Goal: Check status: Check status

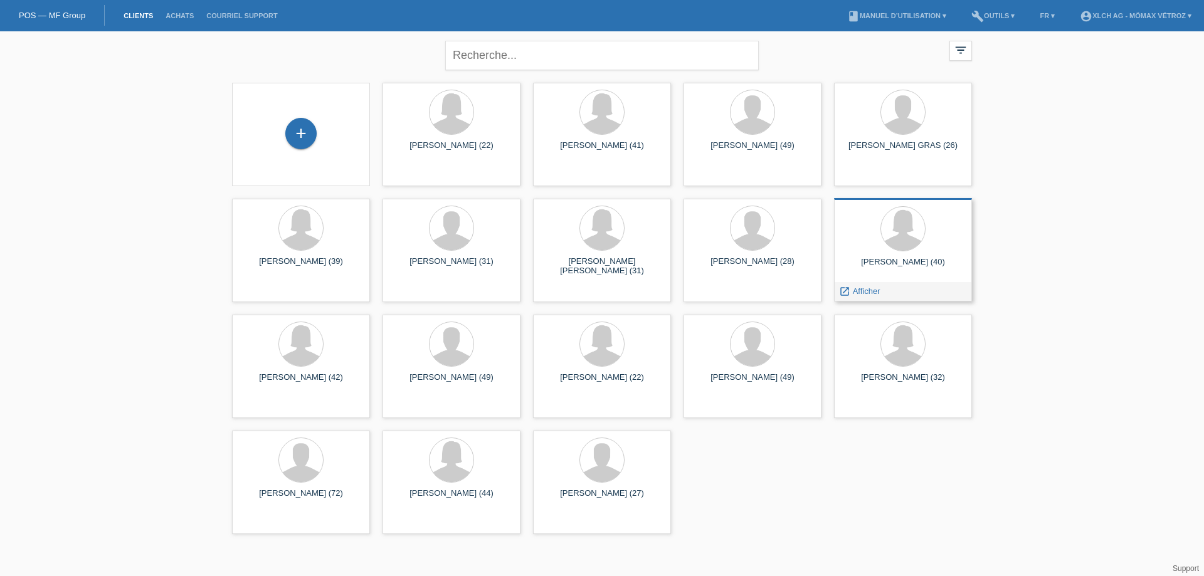
click at [917, 251] on div at bounding box center [903, 229] width 118 height 47
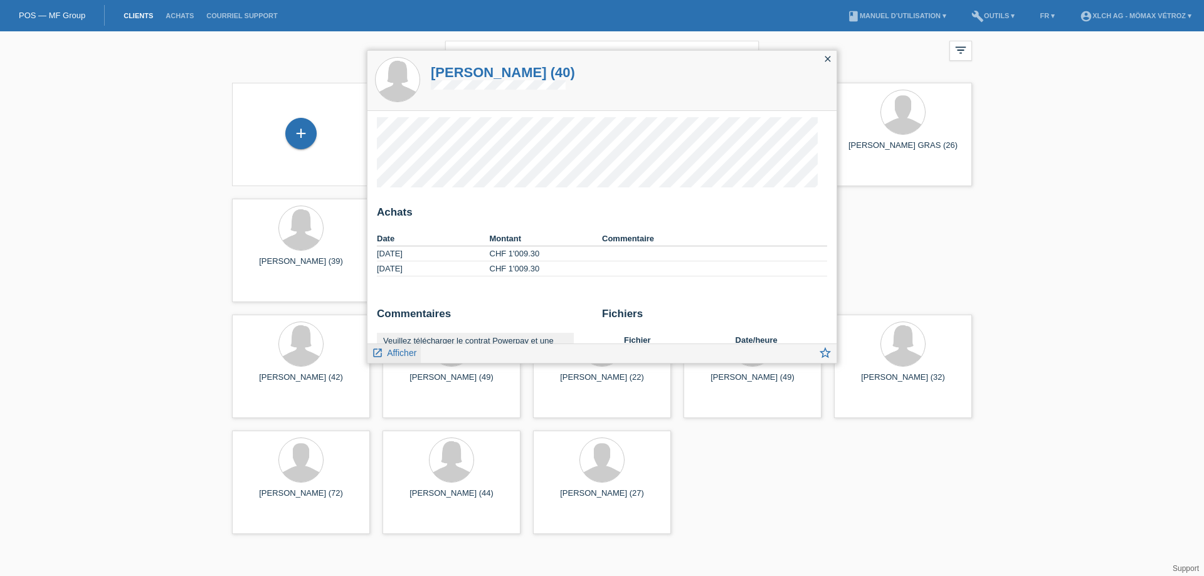
click at [397, 357] on span "Afficher" at bounding box center [401, 353] width 29 height 10
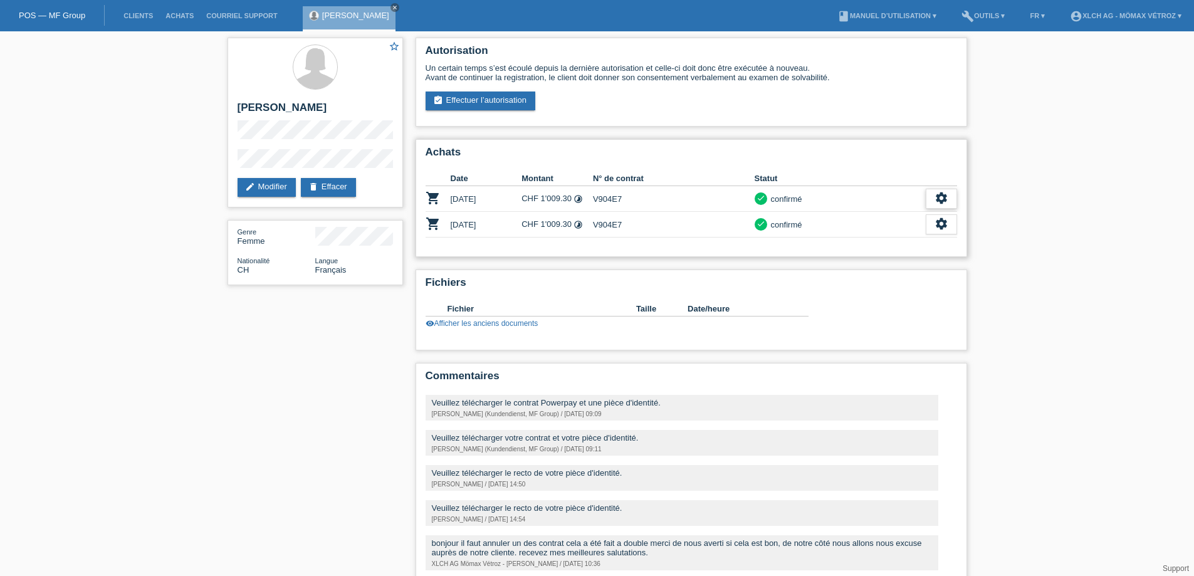
click at [933, 198] on div "settings" at bounding box center [941, 199] width 31 height 20
click at [867, 217] on span "Afficher" at bounding box center [862, 218] width 31 height 15
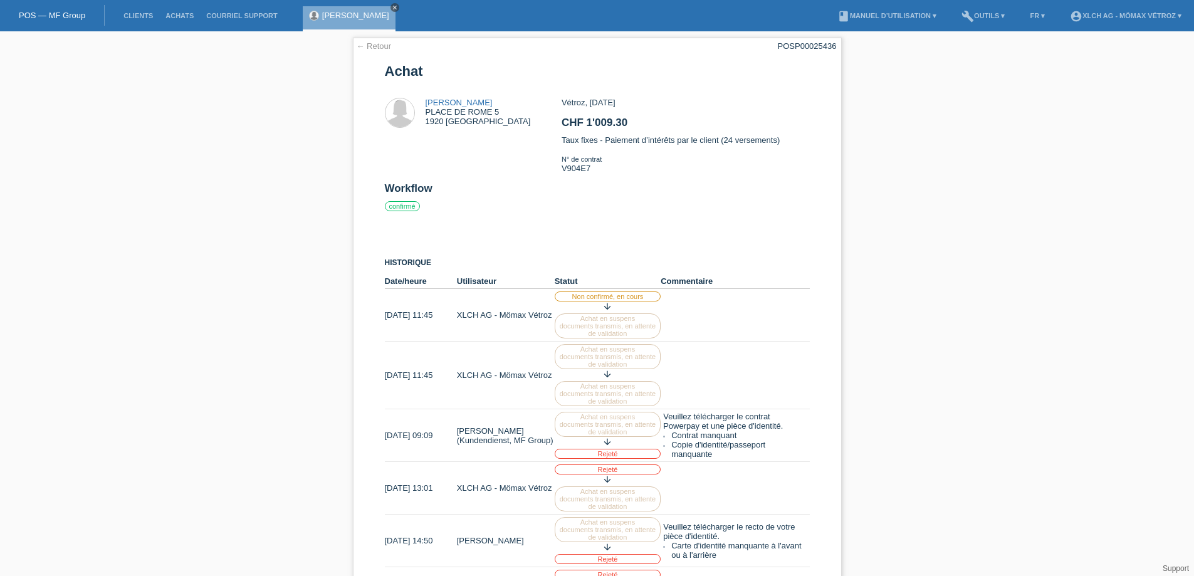
click at [392, 7] on icon "close" at bounding box center [395, 7] width 6 height 6
click at [363, 43] on link "← Retour" at bounding box center [374, 45] width 35 height 9
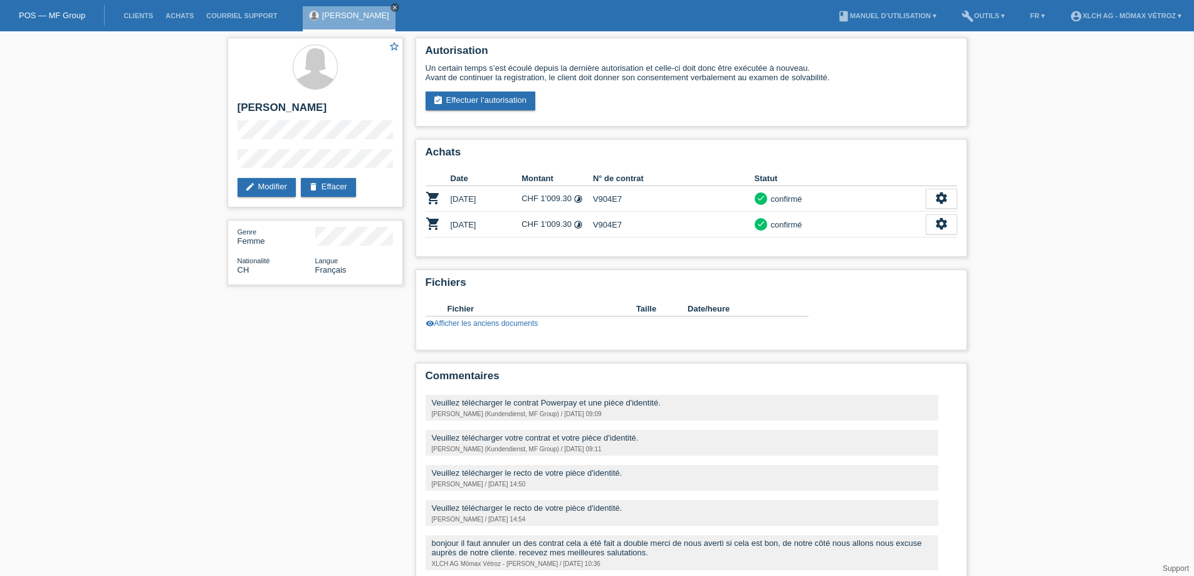
click at [391, 3] on link "close" at bounding box center [395, 7] width 9 height 9
